Goal: Entertainment & Leisure: Consume media (video, audio)

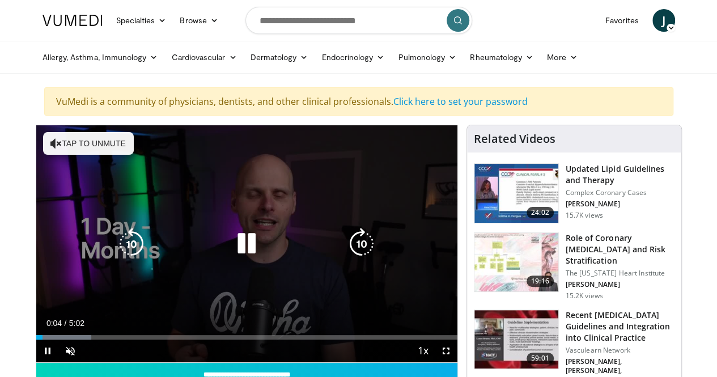
click at [76, 141] on button "Tap to unmute" at bounding box center [88, 143] width 91 height 23
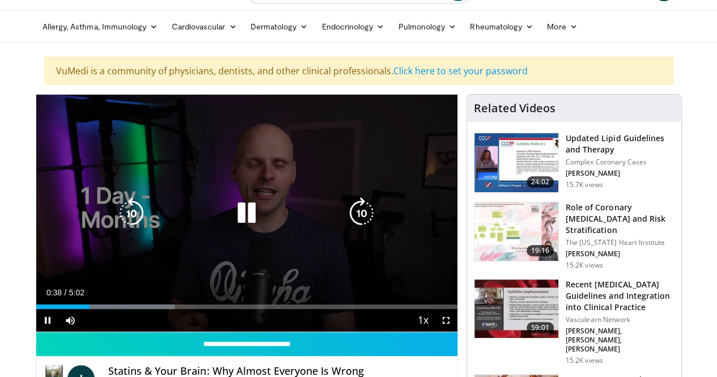
scroll to position [57, 0]
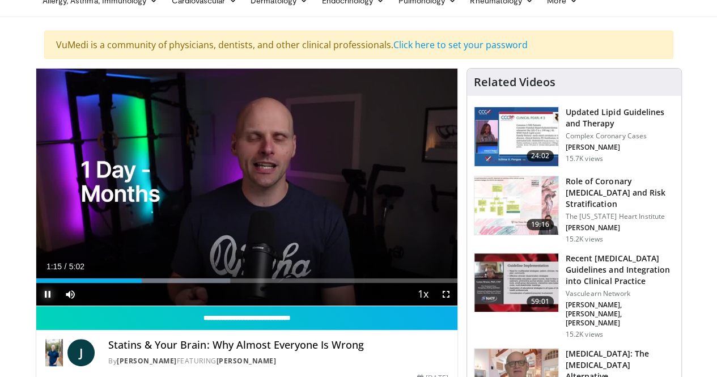
click at [36, 305] on span "Video Player" at bounding box center [47, 294] width 23 height 23
